Goal: Task Accomplishment & Management: Use online tool/utility

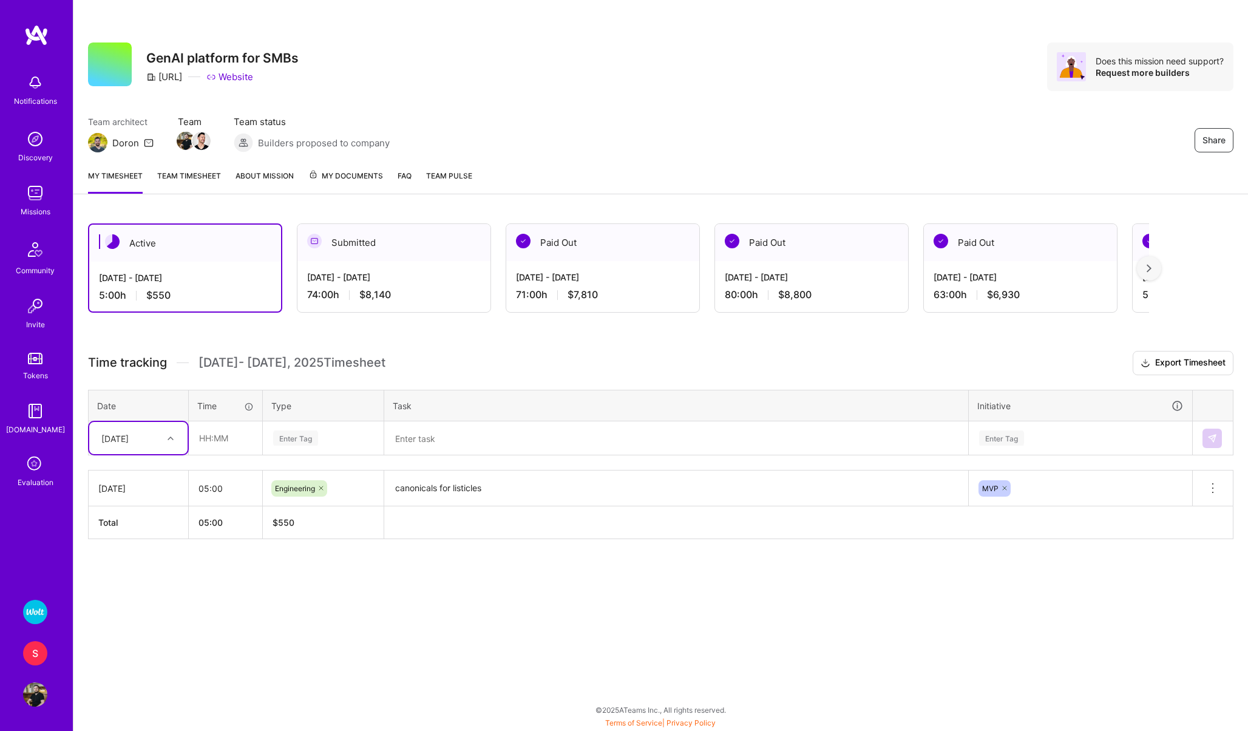
click at [413, 488] on textarea "canonicals for listicles" at bounding box center [677, 488] width 582 height 33
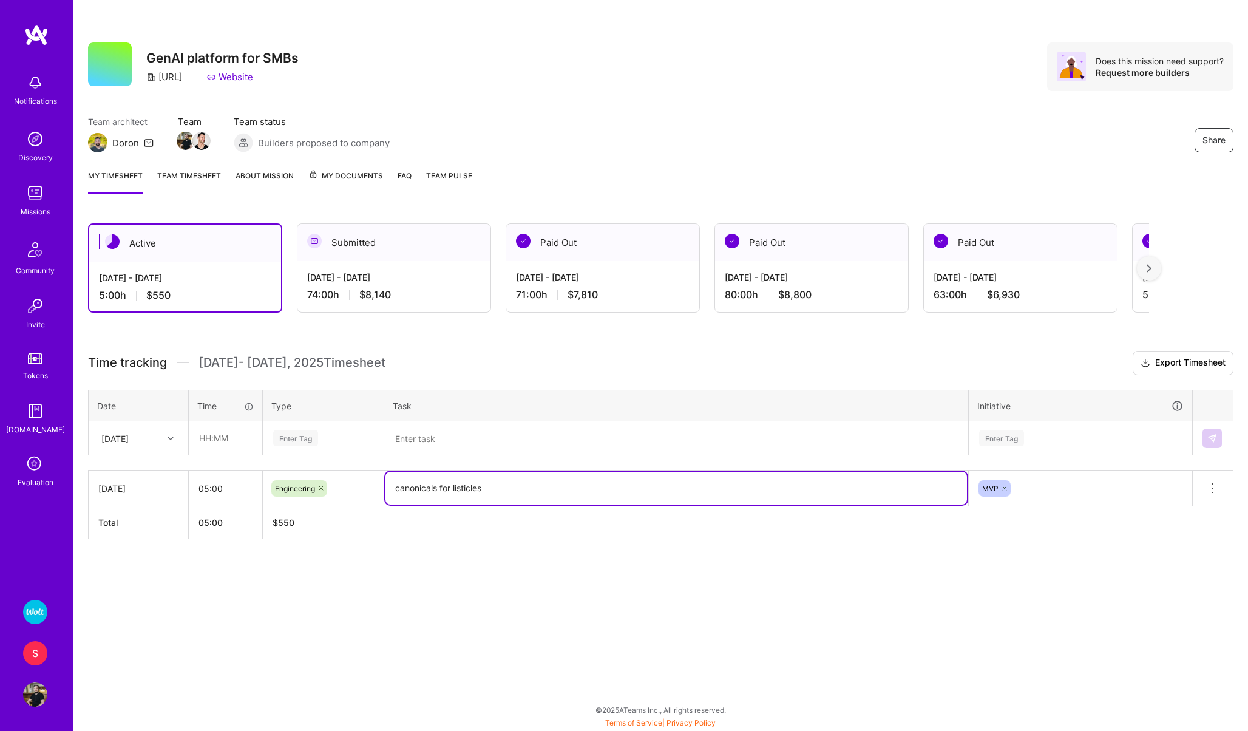
click at [413, 488] on textarea "canonicals for listicles" at bounding box center [677, 488] width 582 height 33
click at [133, 449] on div "[DATE]" at bounding box center [138, 438] width 98 height 32
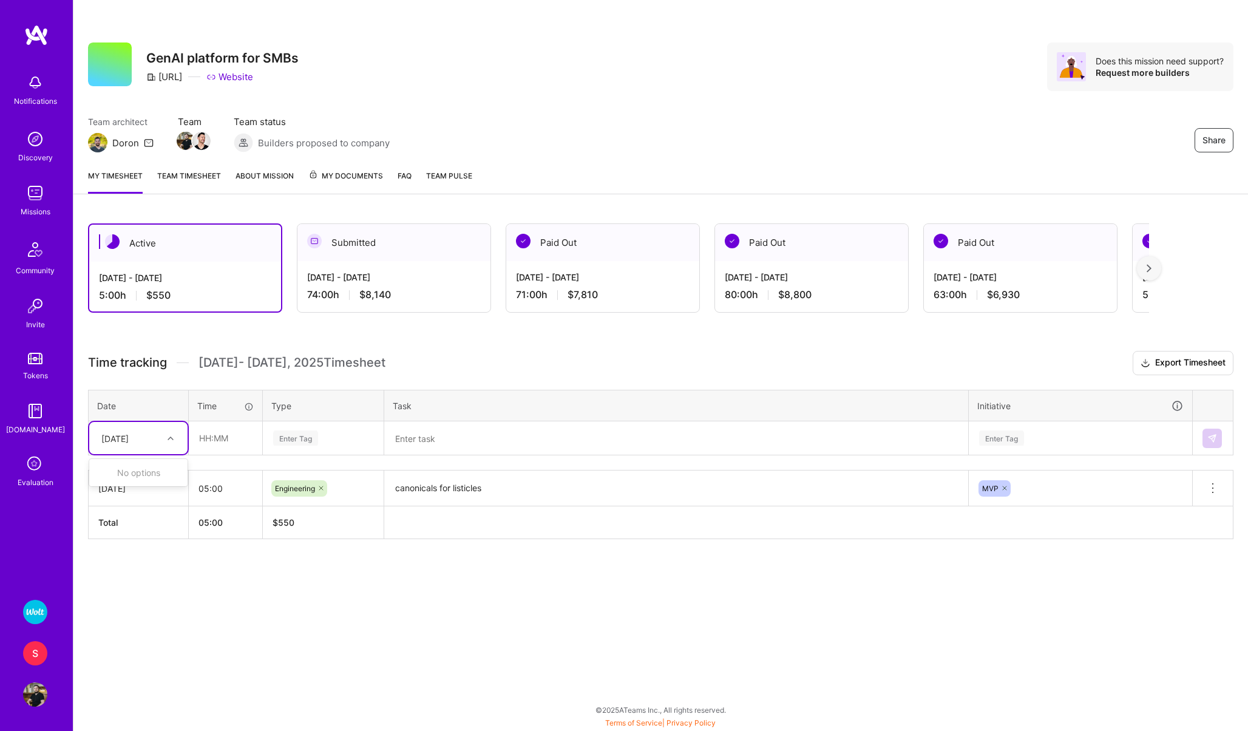
click at [152, 564] on div "Active Sep 1 - Sep 15, 2025 5:00 h $550 Submitted Aug 16 - Aug 31, 2025 74:00 h…" at bounding box center [660, 404] width 1175 height 390
click at [213, 434] on input "text" at bounding box center [225, 438] width 72 height 32
type input "05:00"
click at [288, 443] on div "Enter Tag" at bounding box center [295, 438] width 45 height 19
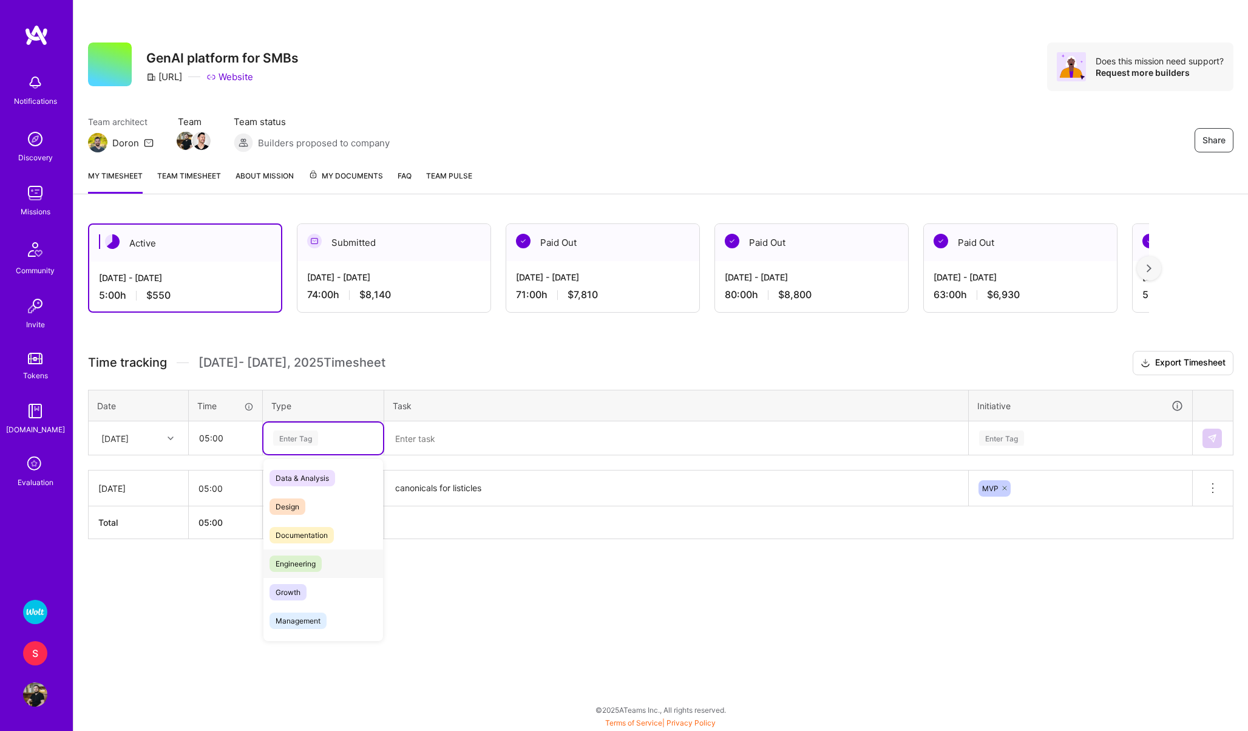
click at [284, 556] on span "Engineering" at bounding box center [296, 564] width 52 height 16
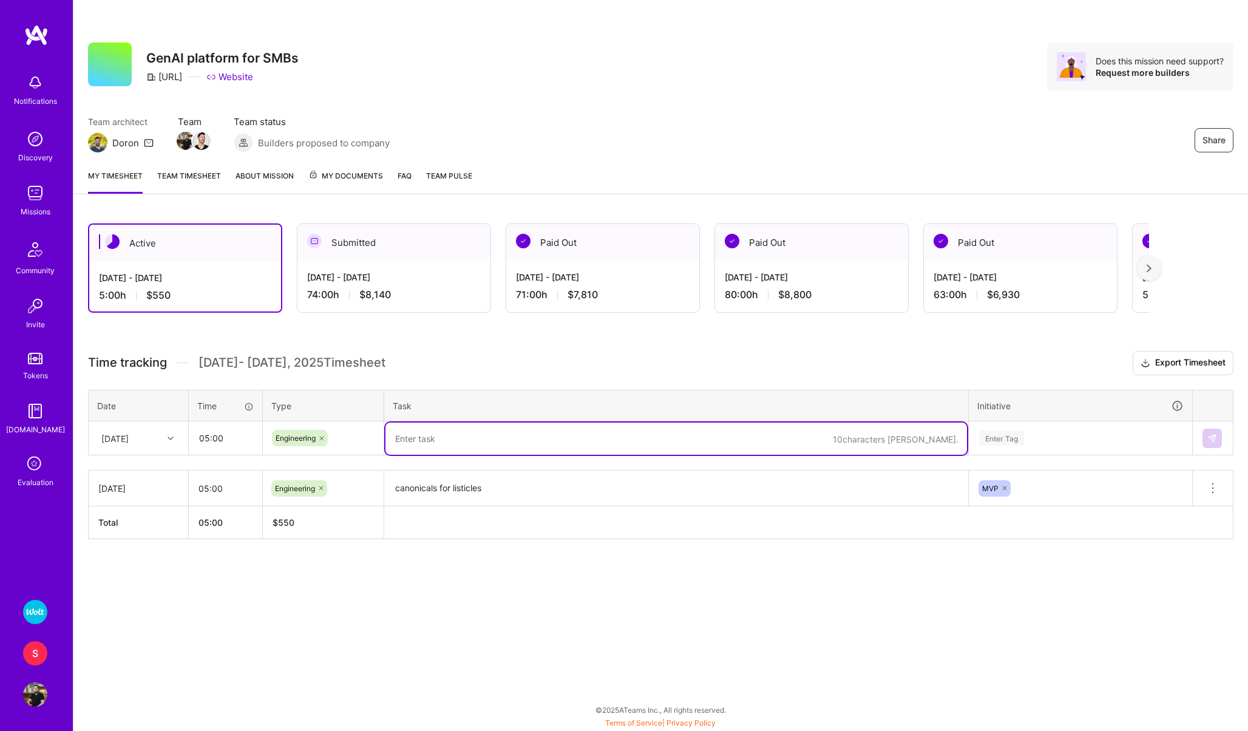
click at [415, 434] on textarea at bounding box center [677, 439] width 582 height 32
paste textarea "canonicals for listicles"
click at [400, 437] on textarea "canonicals for listicles" at bounding box center [677, 439] width 582 height 32
click at [444, 441] on textarea "Canonicals for listicles" at bounding box center [677, 439] width 582 height 32
click at [520, 440] on textarea "Canonicals For Listicles" at bounding box center [677, 439] width 582 height 32
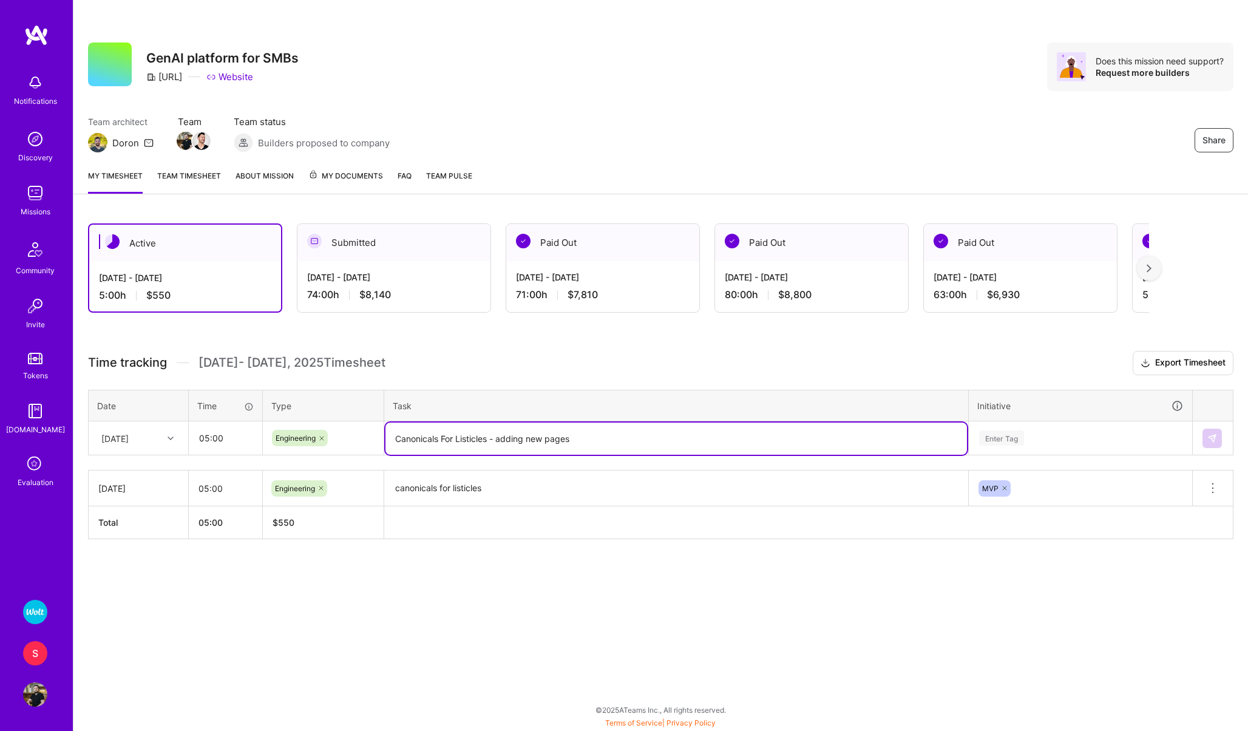
type textarea "Canonicals For Listicles - adding new pages"
click at [986, 435] on div "Enter Tag" at bounding box center [1001, 438] width 45 height 19
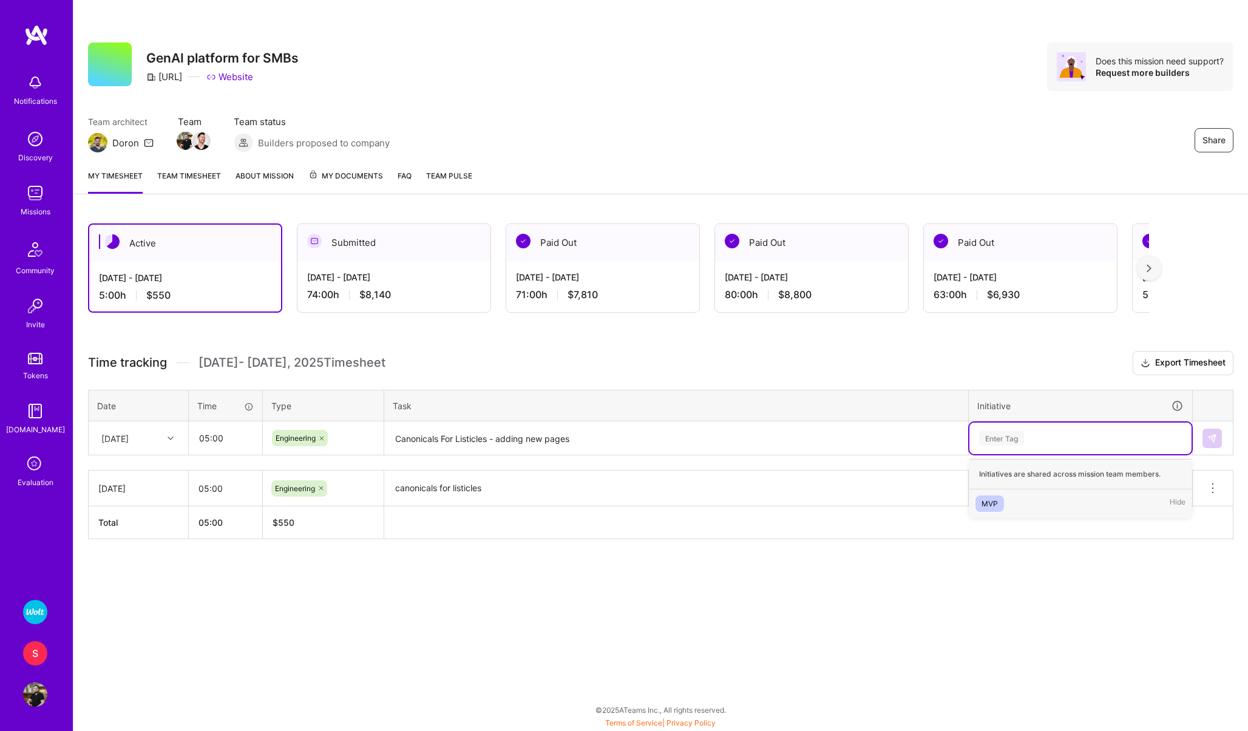
click at [1004, 497] on div "MVP Hide" at bounding box center [1081, 503] width 222 height 29
click at [1214, 436] on img at bounding box center [1213, 439] width 10 height 10
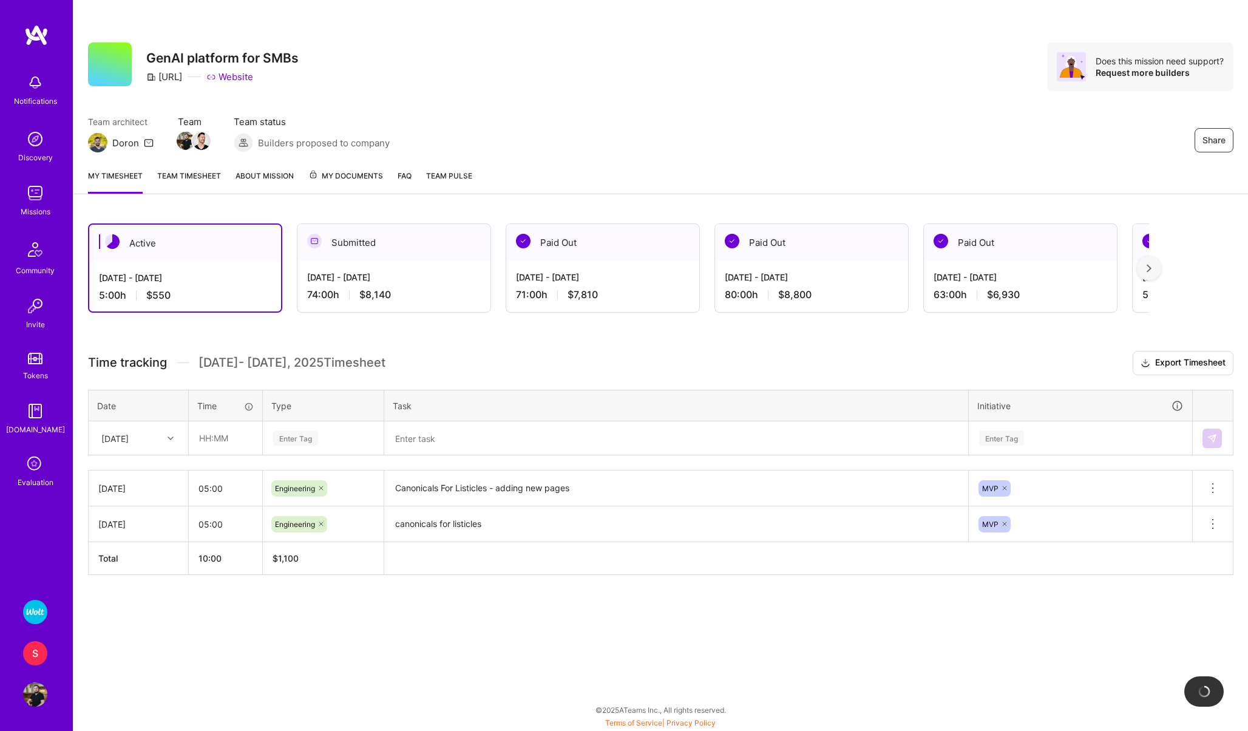
click at [35, 622] on img at bounding box center [35, 612] width 24 height 24
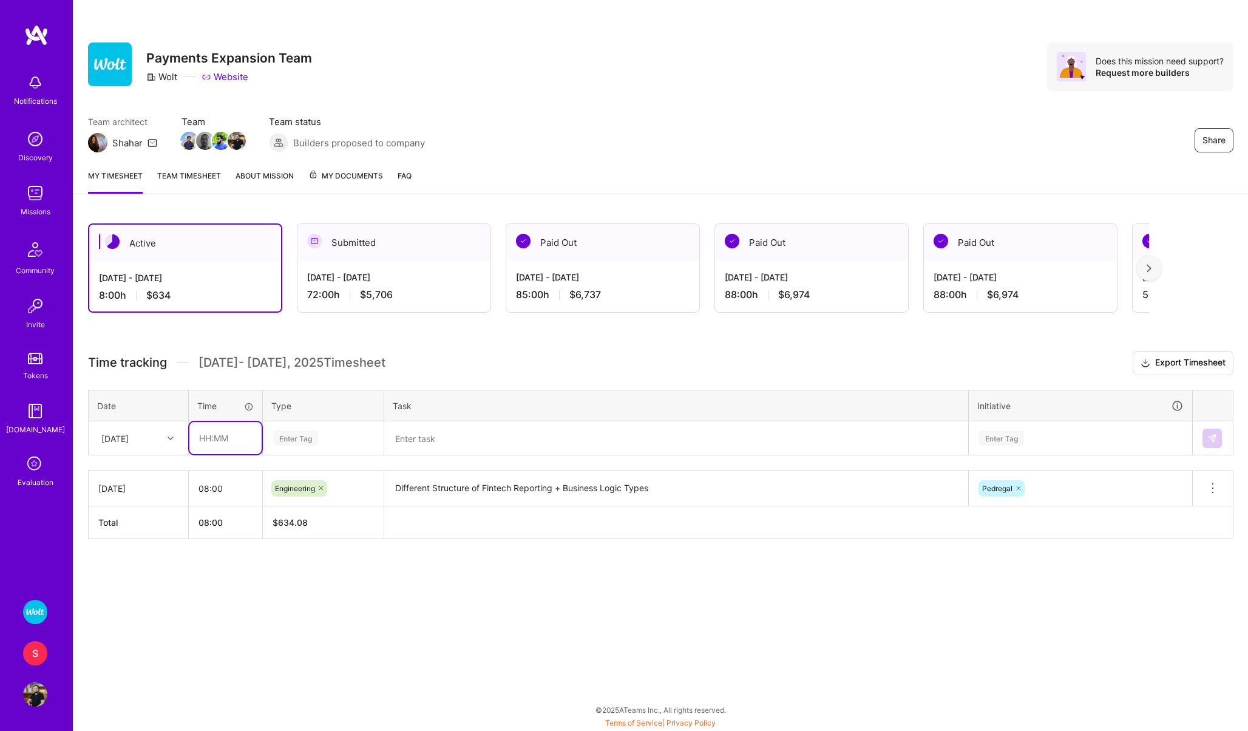
click at [214, 435] on input "text" at bounding box center [225, 438] width 72 height 32
type input "08:00"
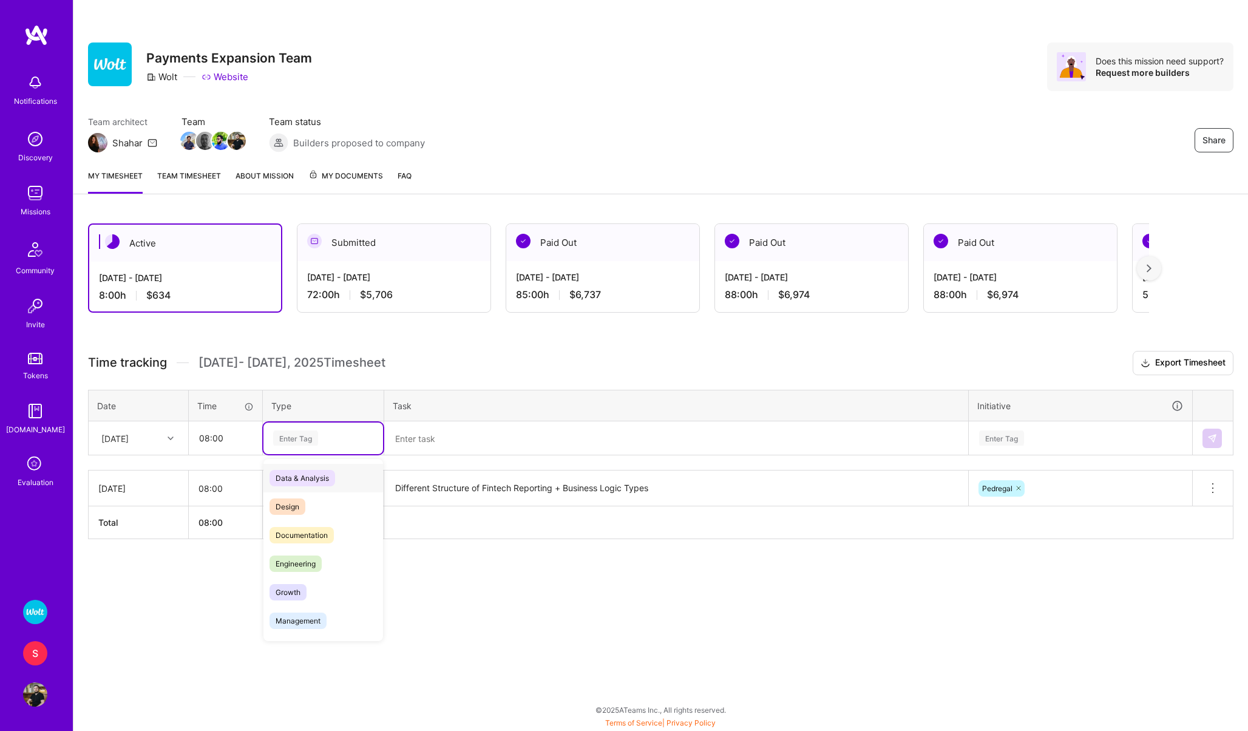
click at [289, 436] on div "Enter Tag" at bounding box center [295, 438] width 45 height 19
click at [304, 560] on span "Engineering" at bounding box center [296, 564] width 52 height 16
click at [430, 446] on textarea at bounding box center [677, 439] width 582 height 32
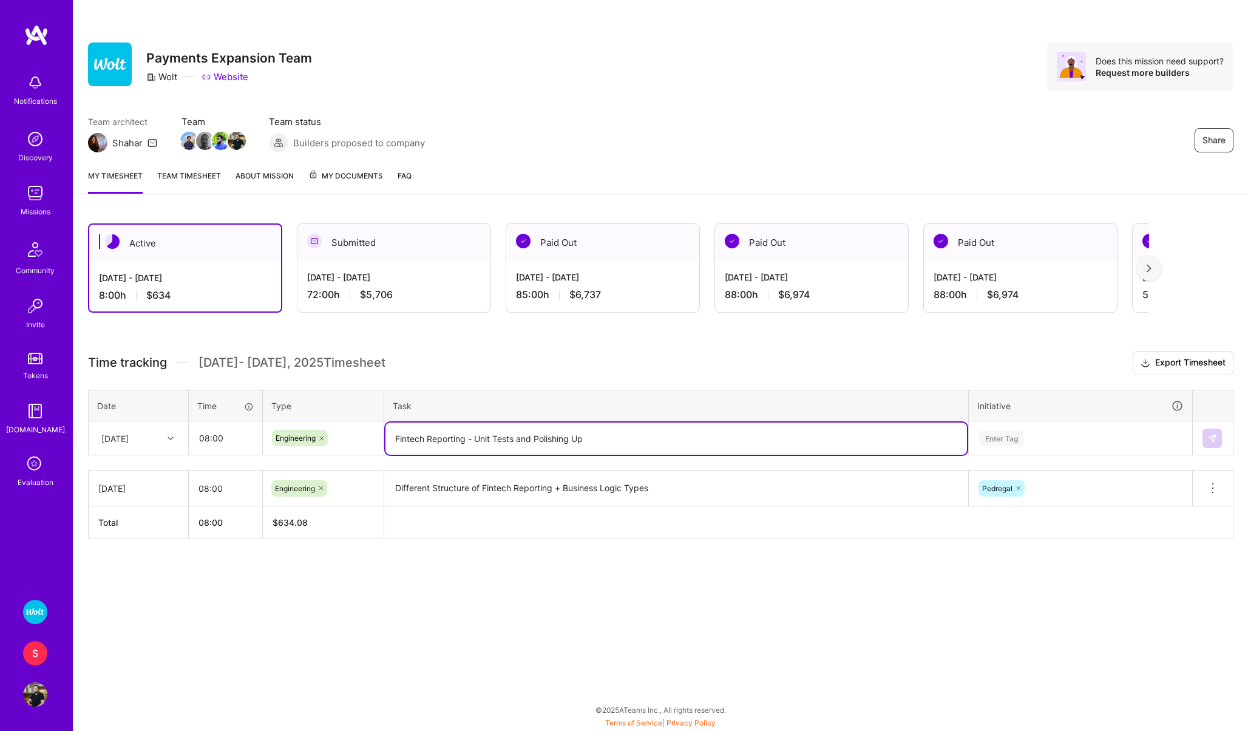
type textarea "Fintech Reporting - Unit Tests and Polishing Up"
click at [1001, 435] on div "Enter Tag" at bounding box center [1001, 438] width 45 height 19
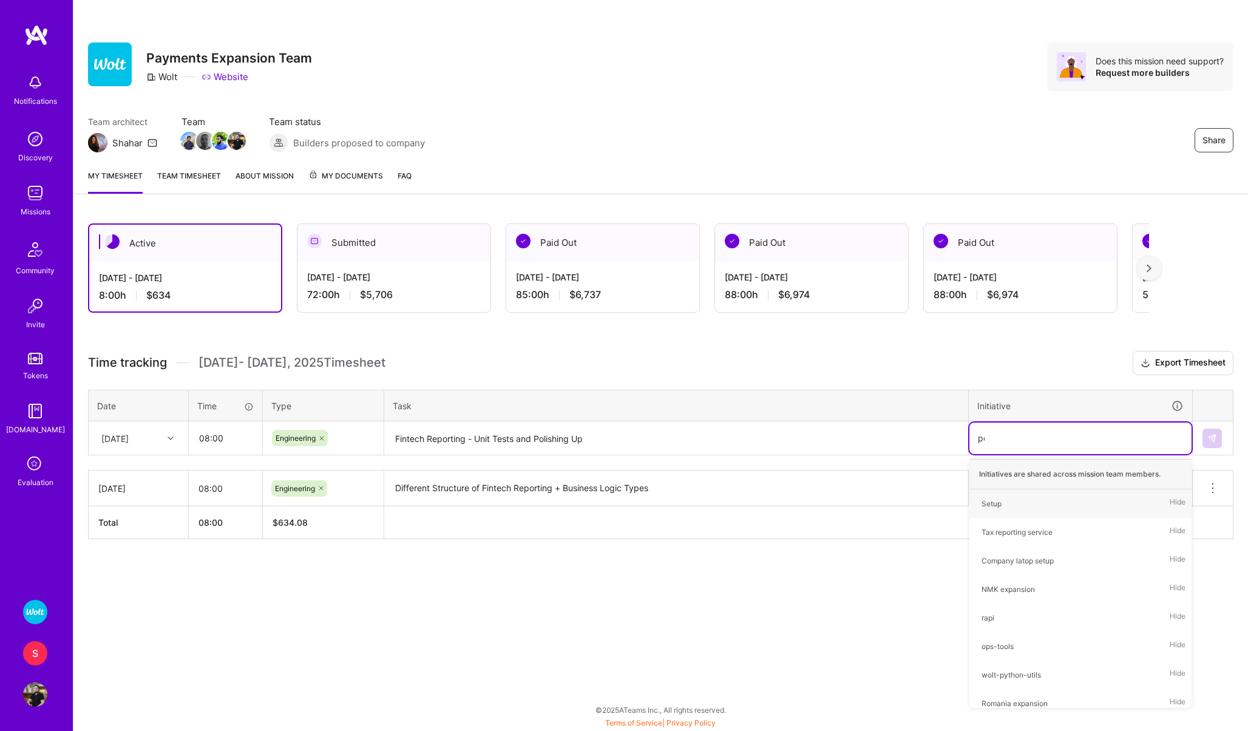
type input "ped"
click at [990, 495] on span "Pedregal" at bounding box center [997, 503] width 43 height 16
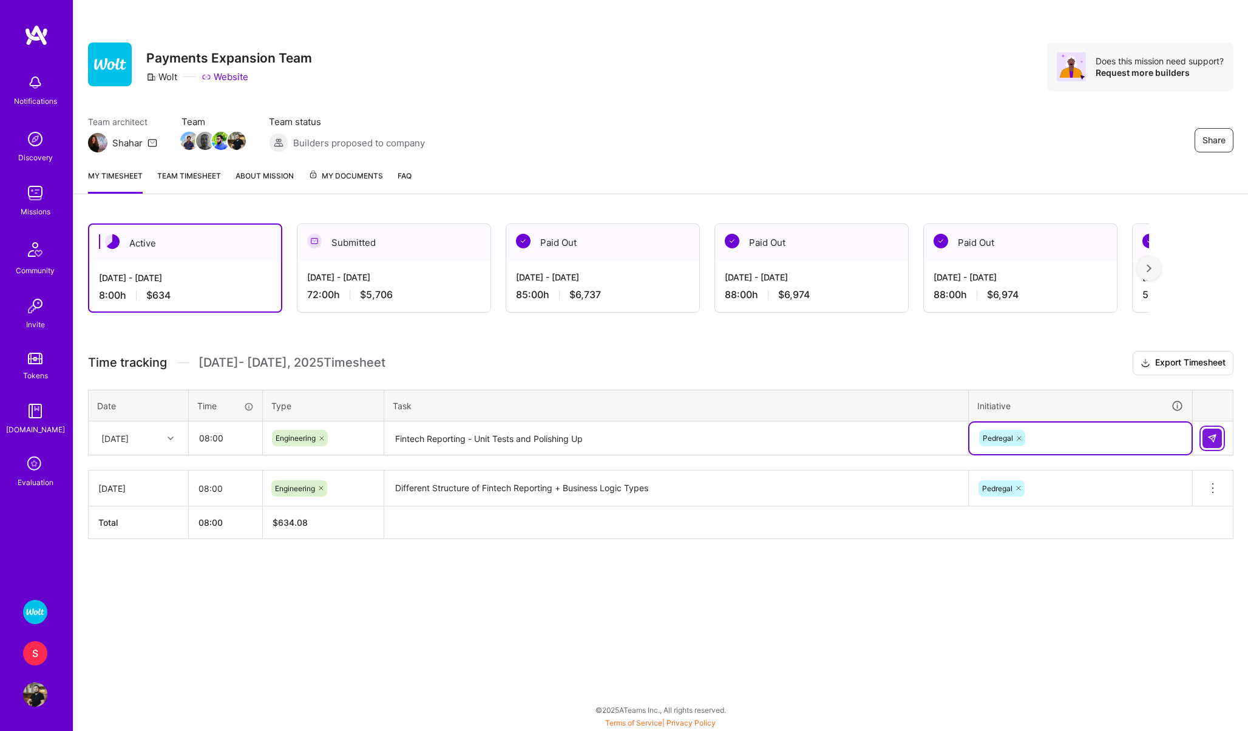
click at [1211, 443] on button at bounding box center [1212, 438] width 19 height 19
